Goal: Find contact information: Find contact information

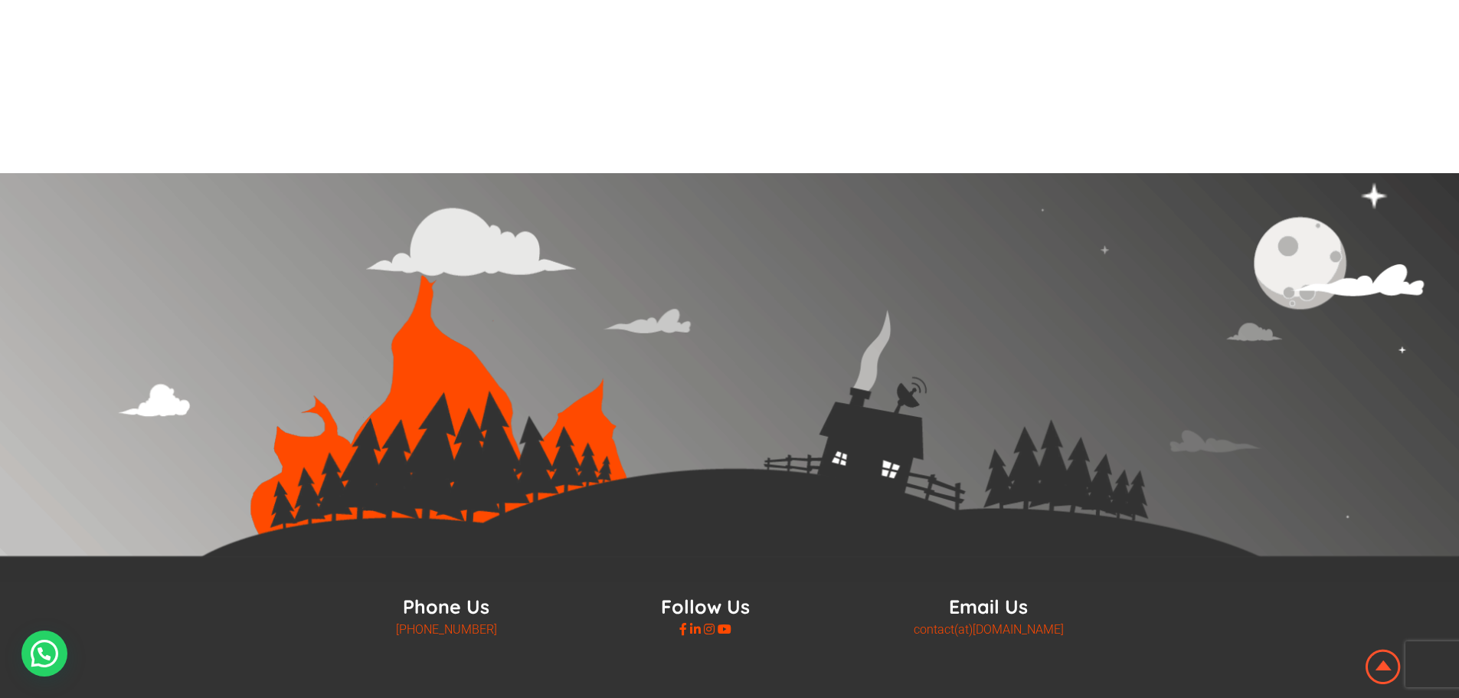
scroll to position [1171, 0]
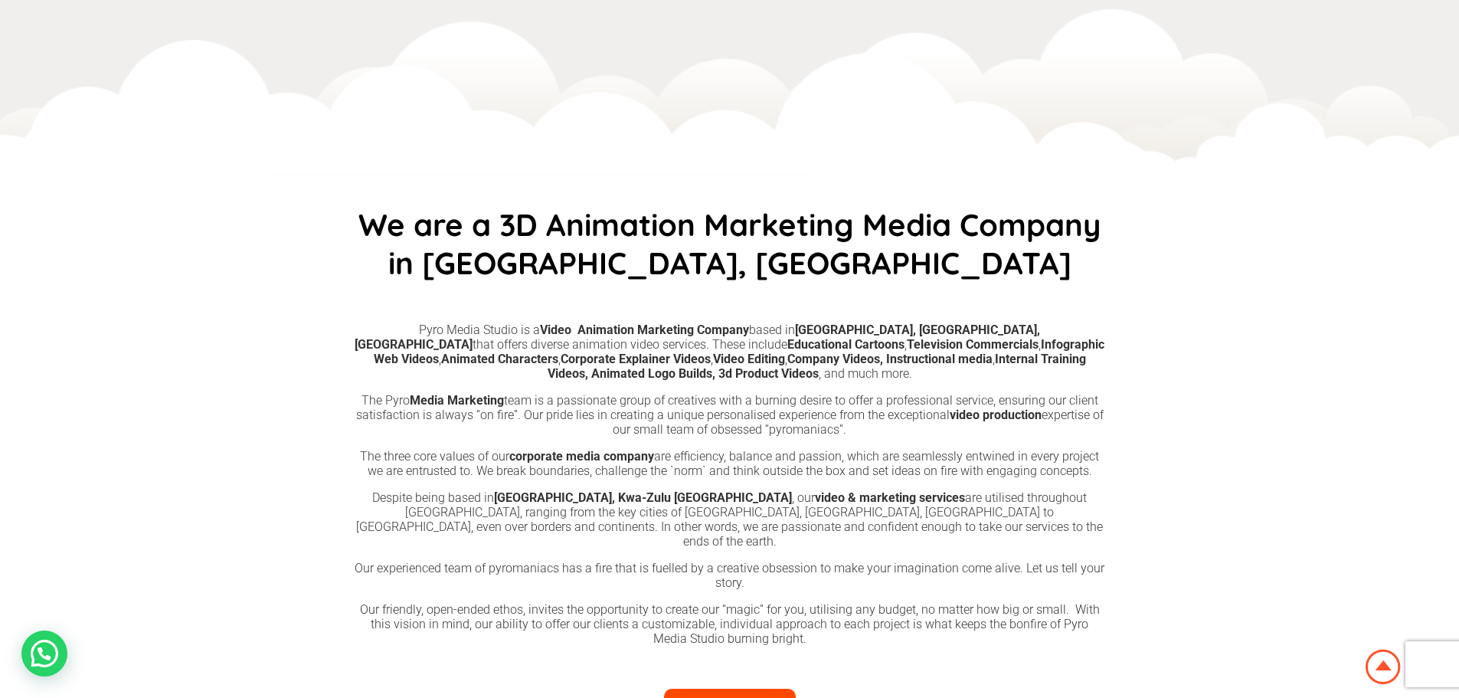
scroll to position [579, 0]
